Goal: Task Accomplishment & Management: Manage account settings

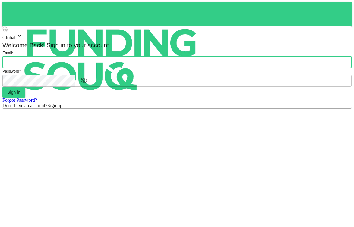
type input "[EMAIL_ADDRESS][DOMAIN_NAME]"
click at [25, 98] on button "Sign in" at bounding box center [13, 92] width 23 height 11
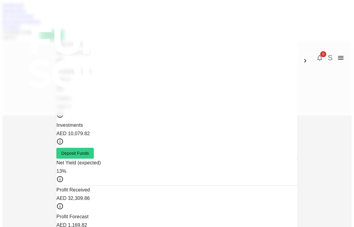
click at [20, 29] on link "Transfers" at bounding box center [11, 26] width 18 height 5
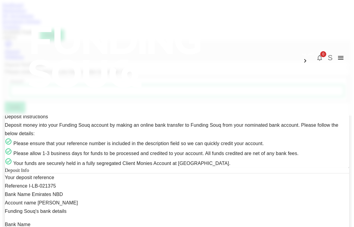
click at [195, 54] on div "Withdraw" at bounding box center [177, 56] width 344 height 5
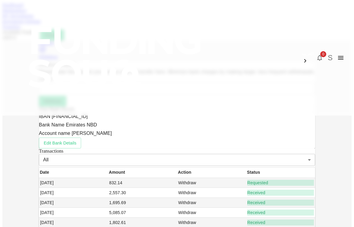
click at [155, 46] on div "Deposit" at bounding box center [177, 42] width 276 height 5
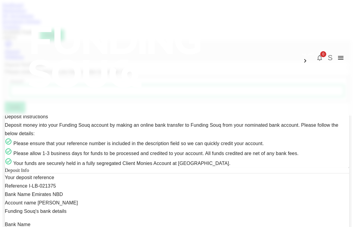
click at [208, 54] on div "Withdraw" at bounding box center [177, 56] width 344 height 5
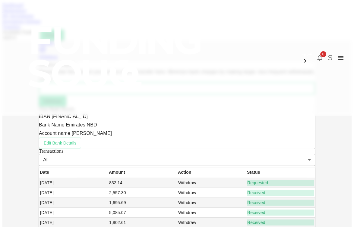
click at [151, 46] on div "Deposit" at bounding box center [177, 42] width 276 height 5
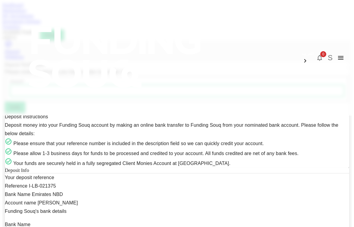
click at [34, 18] on link "My Investments" at bounding box center [17, 15] width 31 height 5
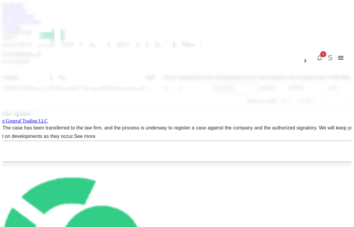
scroll to position [27, 0]
click at [43, 93] on td "Al Tahani General Trading LLC" at bounding box center [16, 88] width 61 height 10
